Goal: Check status: Check status

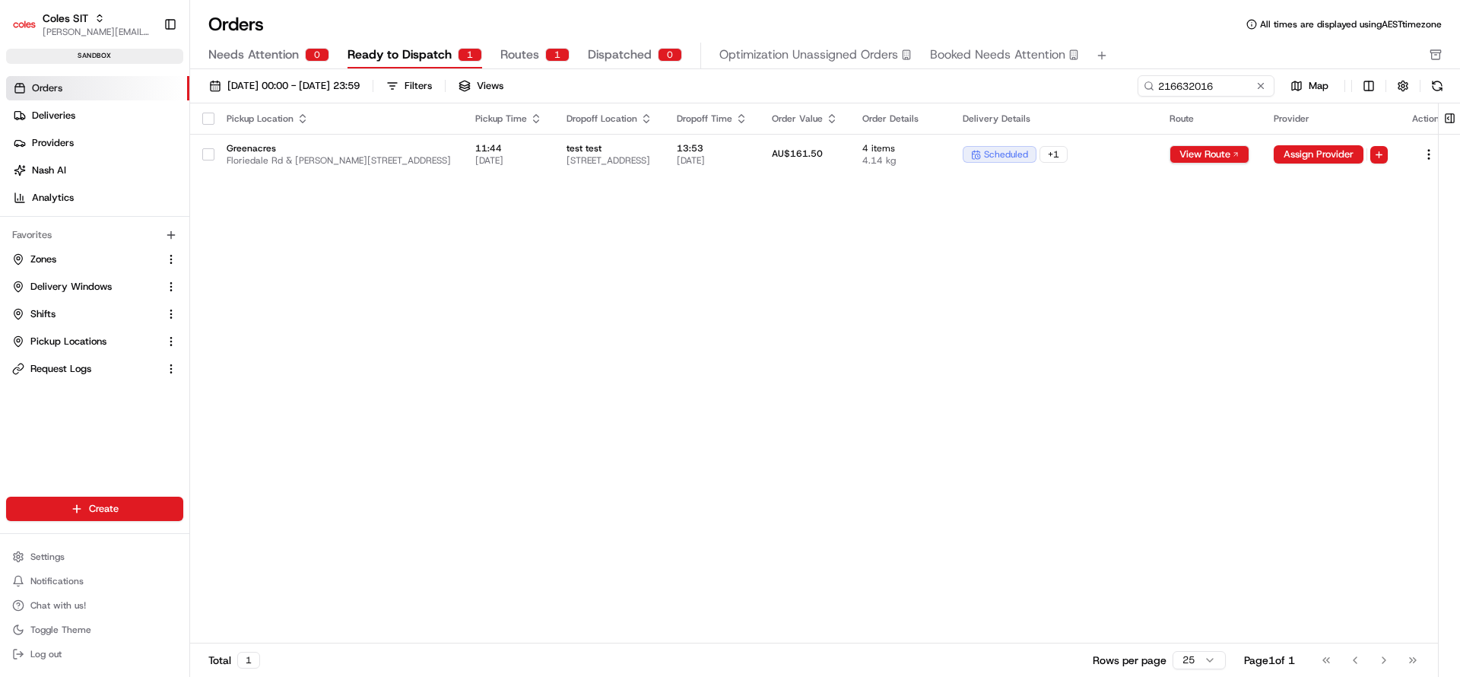
click at [1218, 83] on input "216632016" at bounding box center [1206, 85] width 137 height 21
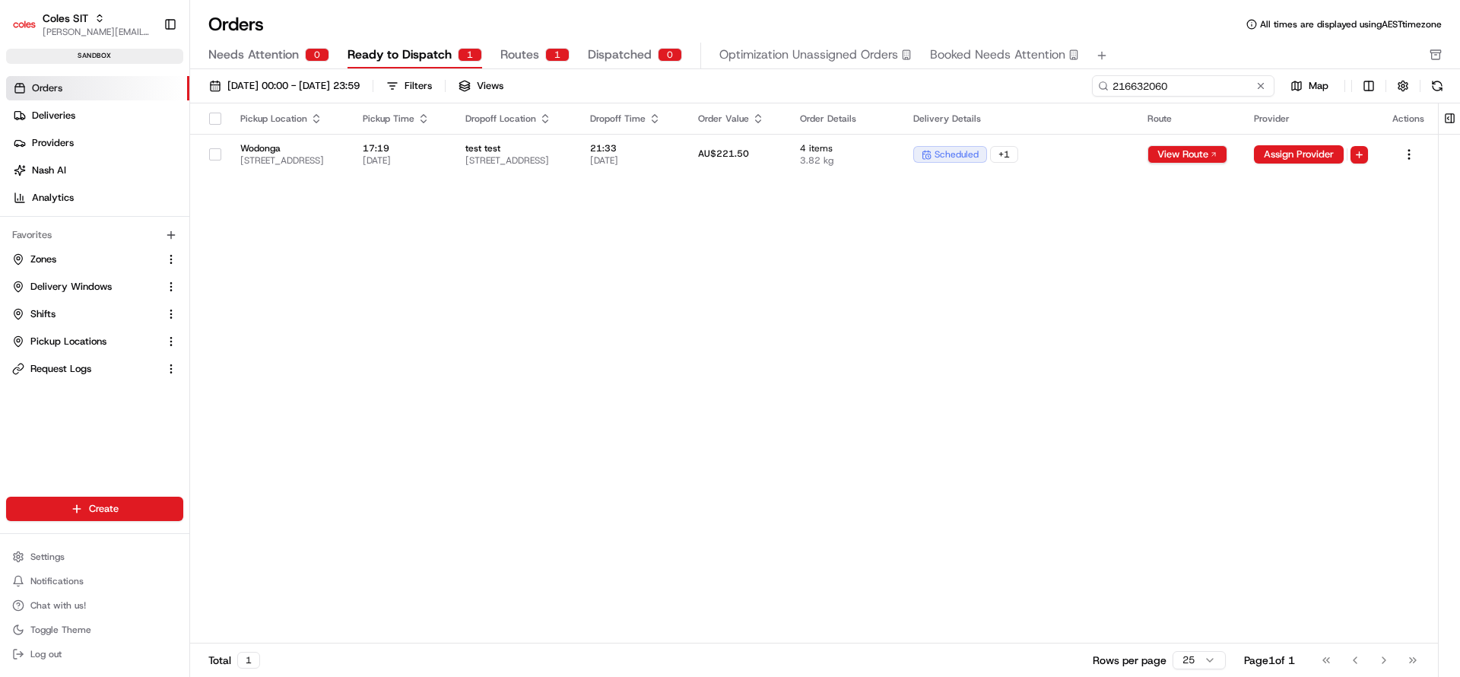
click at [1156, 96] on input "216632060" at bounding box center [1183, 85] width 183 height 21
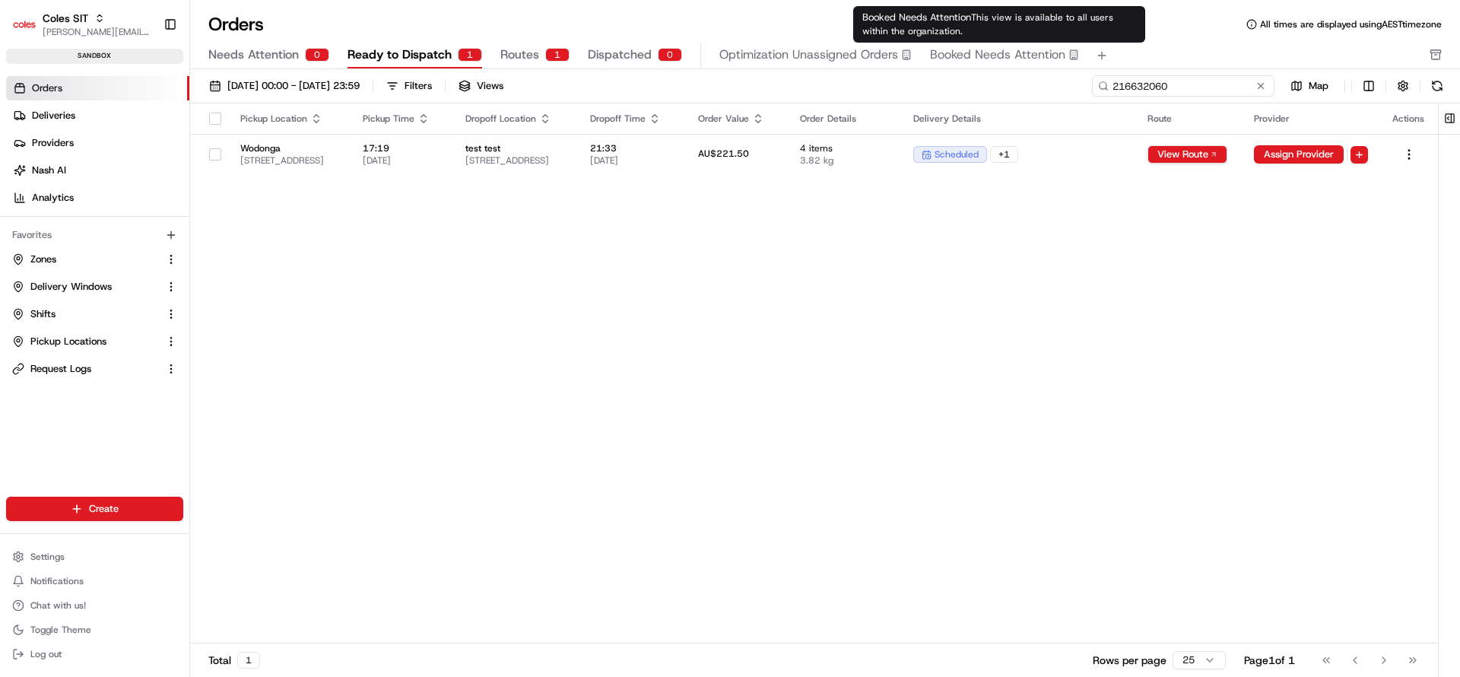
click at [1136, 84] on input "216632060" at bounding box center [1183, 85] width 183 height 21
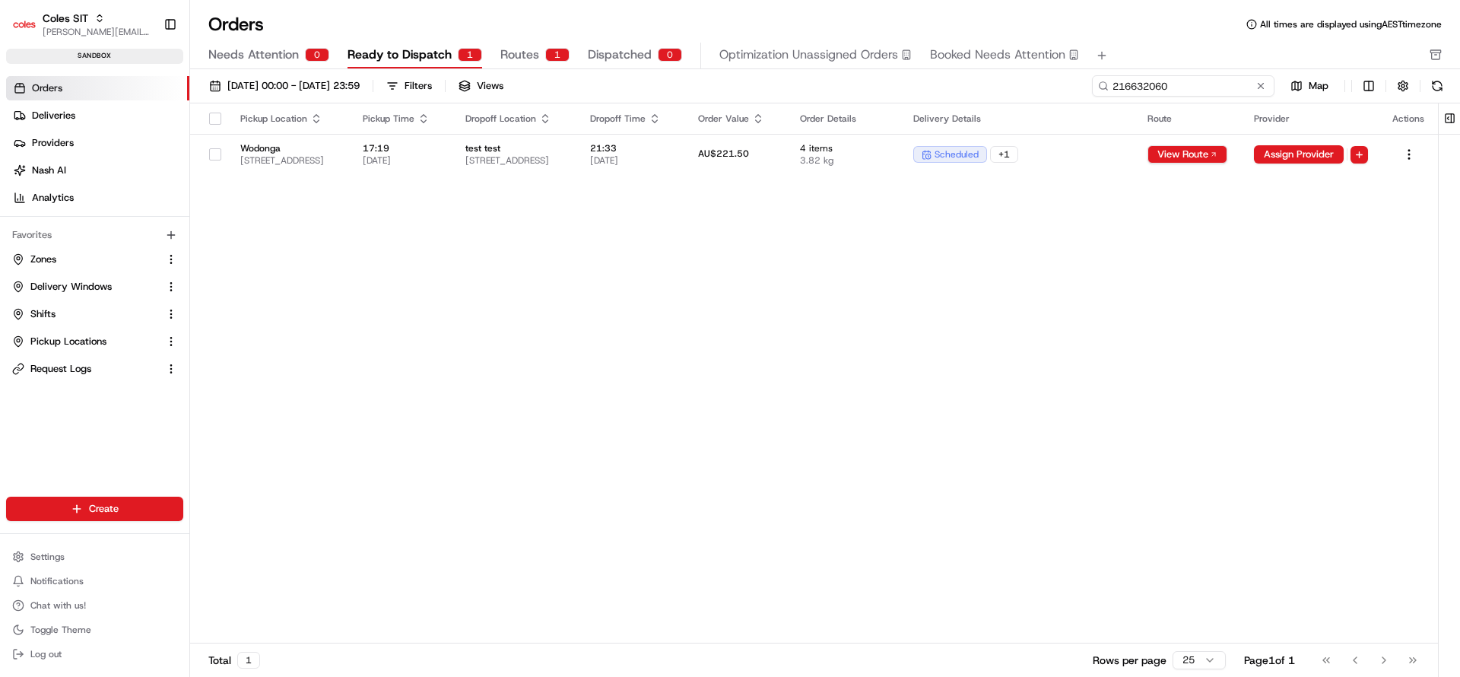
paste input "1071"
type input "216631071"
